Goal: Transaction & Acquisition: Purchase product/service

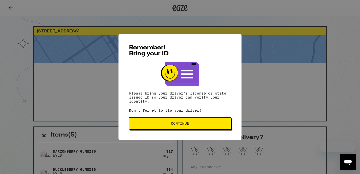
click at [178, 9] on div "Remember! Bring your ID Please bring your driver's license or state issued ID s…" at bounding box center [180, 87] width 360 height 174
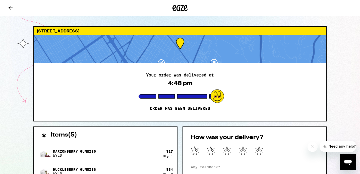
click at [181, 8] on icon at bounding box center [180, 8] width 15 height 9
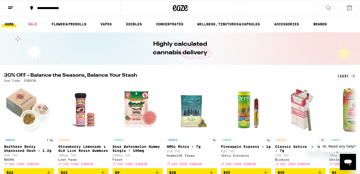
click at [344, 75] on div "(113)" at bounding box center [347, 76] width 19 height 6
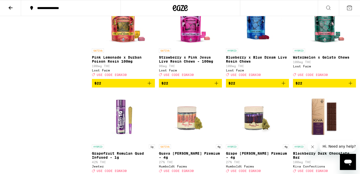
scroll to position [1029, 0]
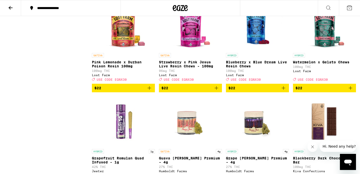
click at [282, 91] on icon "Add to bag" at bounding box center [284, 88] width 6 height 6
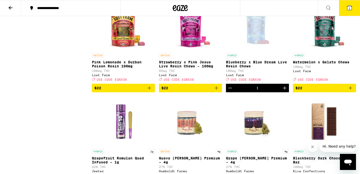
scroll to position [1045, 0]
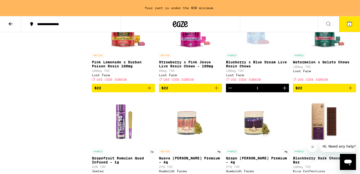
click at [352, 91] on icon "Add to bag" at bounding box center [351, 88] width 6 height 6
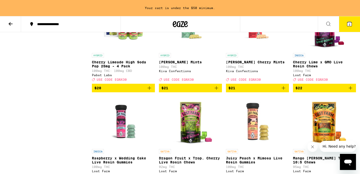
scroll to position [859, 0]
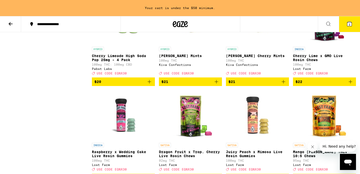
click at [350, 83] on icon "Add to bag" at bounding box center [351, 82] width 4 height 4
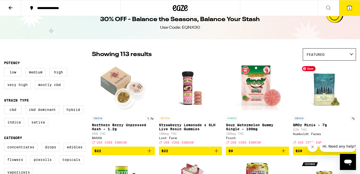
scroll to position [10, 0]
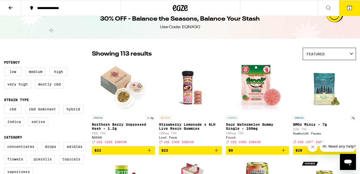
click at [283, 152] on icon "Add to bag" at bounding box center [284, 151] width 4 height 4
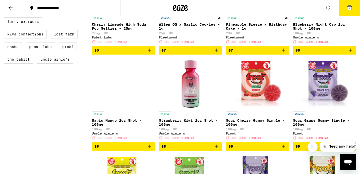
scroll to position [399, 0]
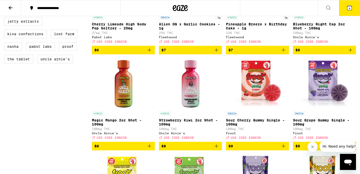
click at [148, 149] on icon "Add to bag" at bounding box center [150, 146] width 6 height 6
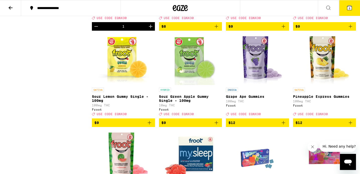
scroll to position [519, 0]
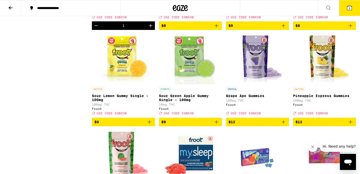
click at [217, 125] on icon "Add to bag" at bounding box center [217, 122] width 6 height 6
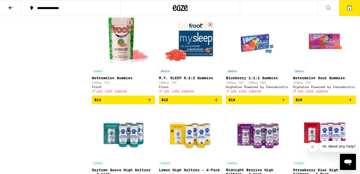
scroll to position [633, 0]
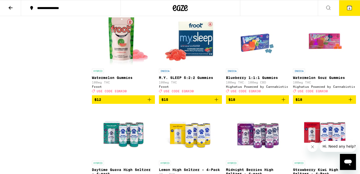
click at [150, 101] on icon "Add to bag" at bounding box center [150, 100] width 4 height 4
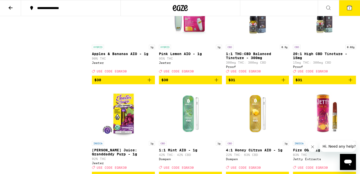
scroll to position [1608, 0]
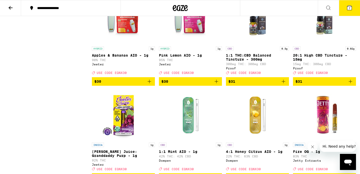
click at [215, 84] on icon "Add to bag" at bounding box center [217, 81] width 6 height 6
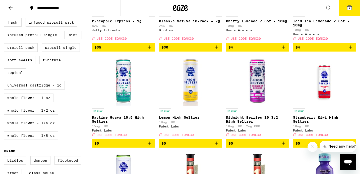
scroll to position [0, 0]
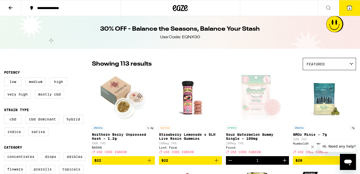
click at [12, 6] on icon at bounding box center [11, 8] width 6 height 6
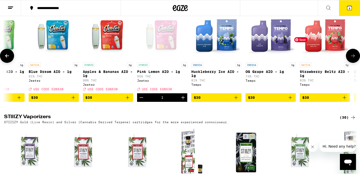
scroll to position [0, 1769]
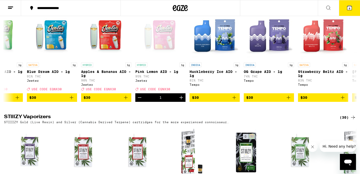
click at [180, 7] on div "Disposables with built-in battery and cartridge." at bounding box center [180, 5] width 352 height 3
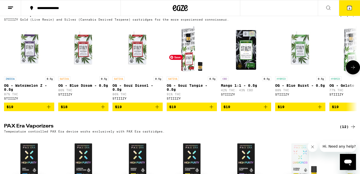
scroll to position [1031, 0]
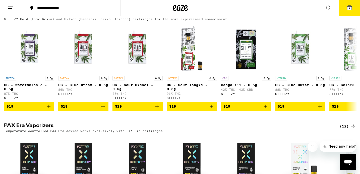
click at [350, 6] on icon at bounding box center [350, 8] width 5 height 5
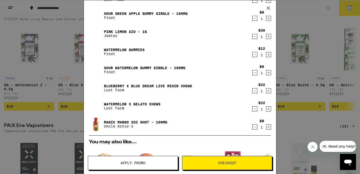
scroll to position [26, 0]
click at [254, 74] on icon "Decrement" at bounding box center [255, 72] width 5 height 6
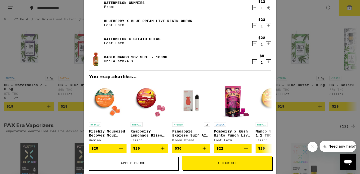
scroll to position [0, 0]
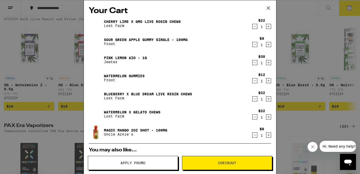
click at [269, 7] on icon at bounding box center [269, 8] width 8 height 8
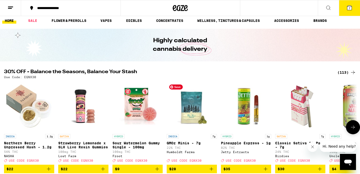
scroll to position [5, 0]
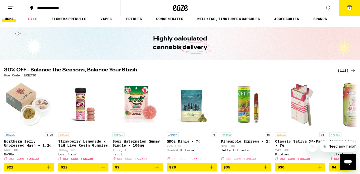
click at [349, 10] on icon at bounding box center [350, 8] width 5 height 5
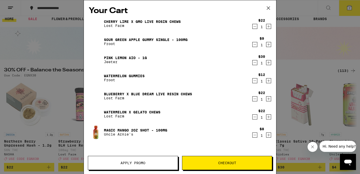
click at [153, 165] on button "Apply Promo" at bounding box center [133, 163] width 90 height 14
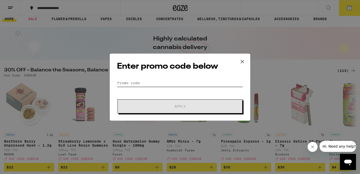
click at [151, 80] on input "Promo Code" at bounding box center [180, 83] width 126 height 8
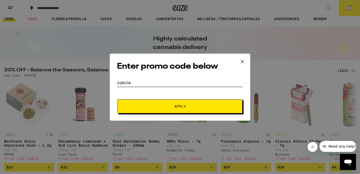
type input "EQNX30"
click at [181, 103] on button "Apply" at bounding box center [180, 106] width 125 height 14
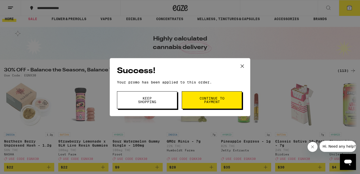
click at [244, 66] on icon at bounding box center [243, 66] width 8 height 8
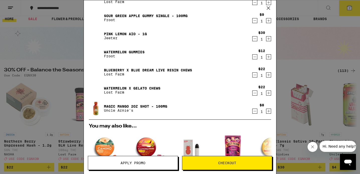
scroll to position [22, 0]
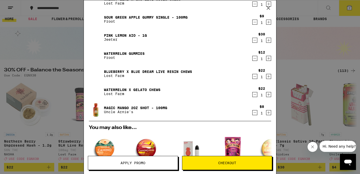
click at [255, 74] on icon "Decrement" at bounding box center [255, 76] width 5 height 6
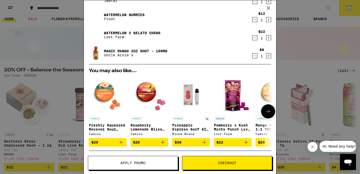
scroll to position [0, 0]
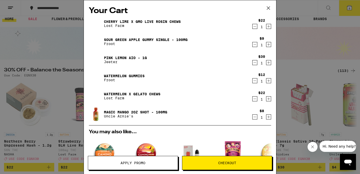
click at [256, 116] on icon "Decrement" at bounding box center [255, 117] width 5 height 6
